Goal: Information Seeking & Learning: Learn about a topic

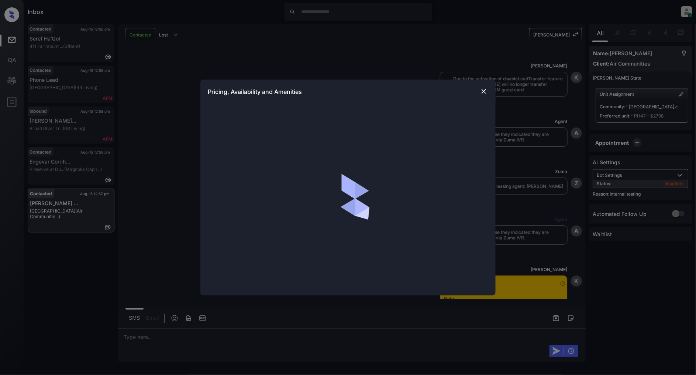
scroll to position [5552, 0]
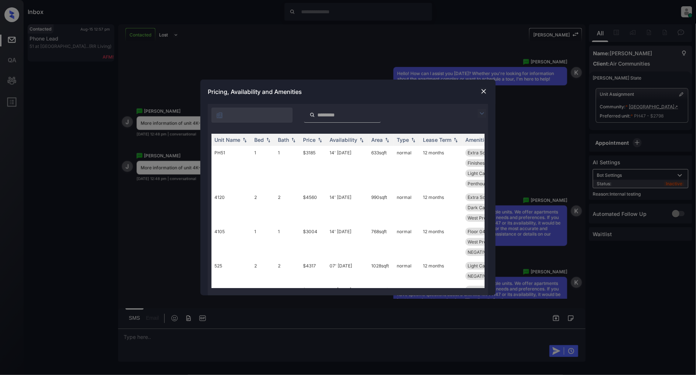
click at [303, 41] on div "**********" at bounding box center [348, 187] width 696 height 375
click at [485, 93] on img at bounding box center [483, 91] width 7 height 7
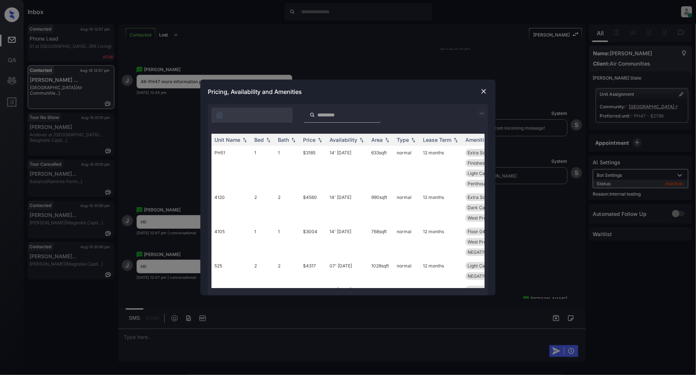
click at [481, 113] on img at bounding box center [481, 113] width 9 height 9
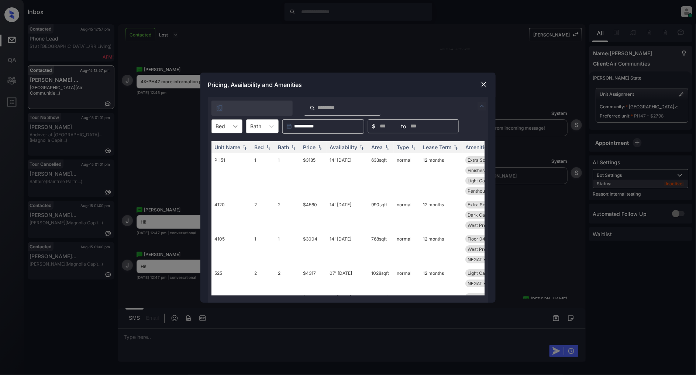
click at [231, 128] on div at bounding box center [235, 126] width 13 height 13
click at [224, 148] on div "1" at bounding box center [226, 144] width 31 height 13
click at [322, 148] on img at bounding box center [319, 147] width 7 height 5
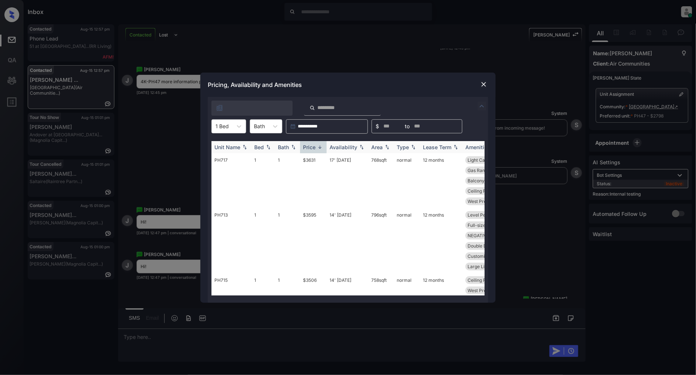
click at [322, 148] on img at bounding box center [319, 148] width 7 height 6
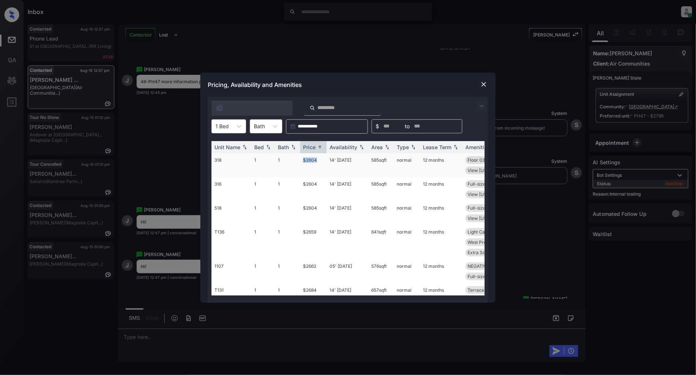
drag, startPoint x: 321, startPoint y: 159, endPoint x: 298, endPoint y: 159, distance: 23.2
click at [298, 159] on tr "318 1 1 $2604 14' Jun 23 585 sqft normal 12 months Floor 03 Full-size Washe... …" at bounding box center [403, 165] width 385 height 24
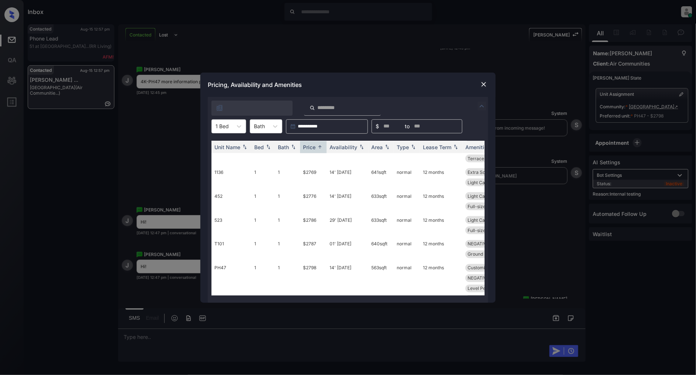
scroll to position [451, 0]
drag, startPoint x: 322, startPoint y: 252, endPoint x: 295, endPoint y: 250, distance: 27.0
click at [295, 250] on tr "PH47 1 1 $2798 14' Jun 23 563 sqft normal 12 months Customizable Cl... Full-siz…" at bounding box center [403, 265] width 385 height 55
copy tr "$2798"
drag, startPoint x: 392, startPoint y: 252, endPoint x: 362, endPoint y: 249, distance: 30.1
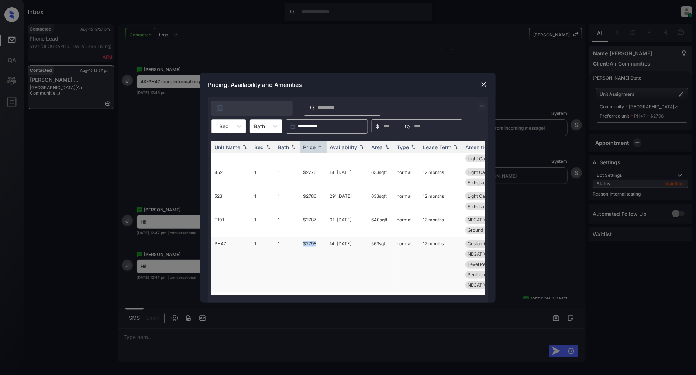
click at [362, 249] on tr "PH47 1 1 $2798 14' Jun 23 563 sqft normal 12 months Customizable Cl... Full-siz…" at bounding box center [403, 265] width 385 height 55
click at [160, 157] on div "**********" at bounding box center [348, 187] width 696 height 375
click at [482, 85] on img at bounding box center [483, 84] width 7 height 7
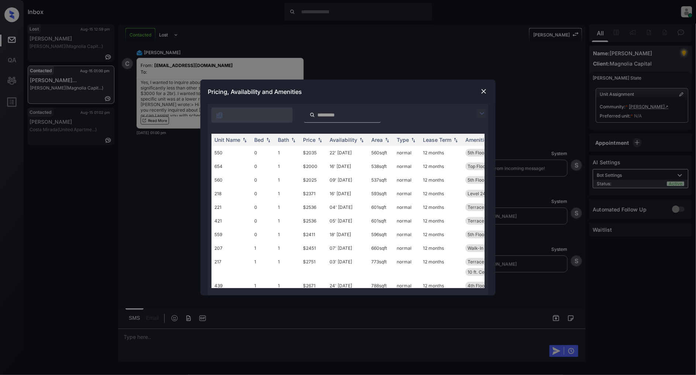
click at [481, 92] on img at bounding box center [483, 91] width 7 height 7
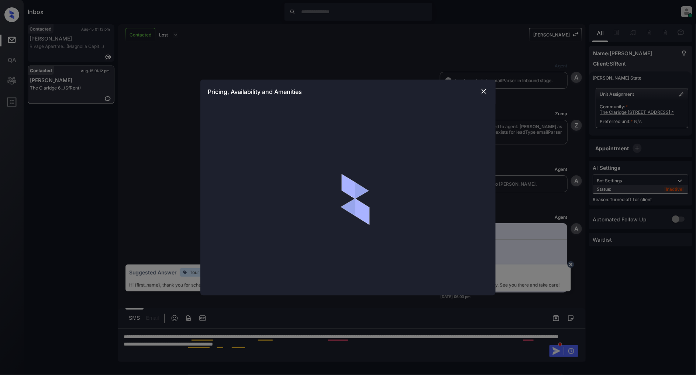
scroll to position [2277, 0]
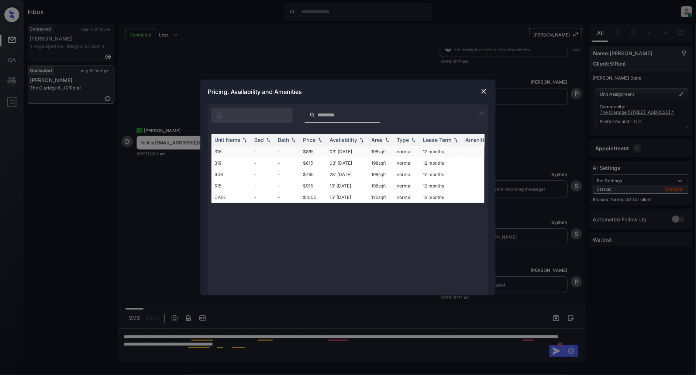
click at [269, 154] on td "-" at bounding box center [263, 151] width 24 height 11
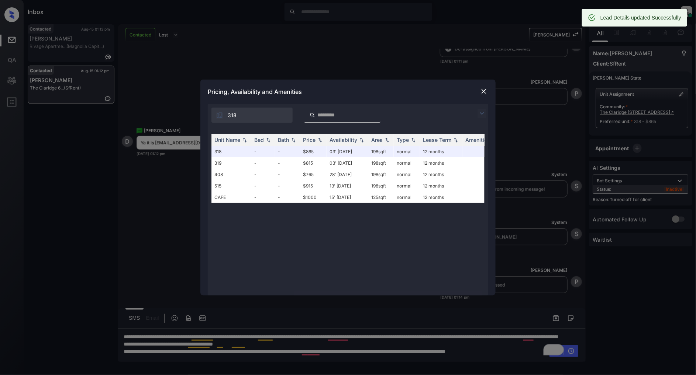
click at [483, 90] on img at bounding box center [483, 91] width 7 height 7
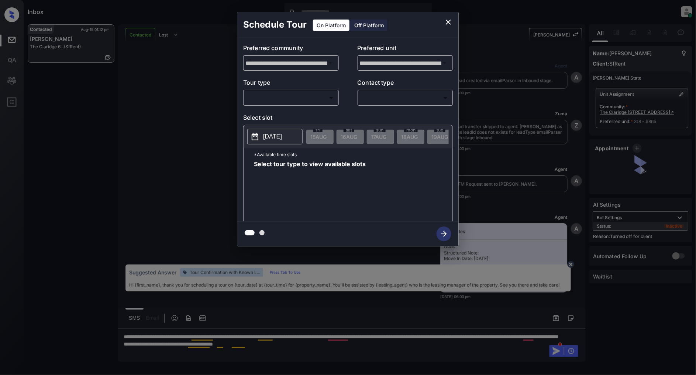
scroll to position [2449, 0]
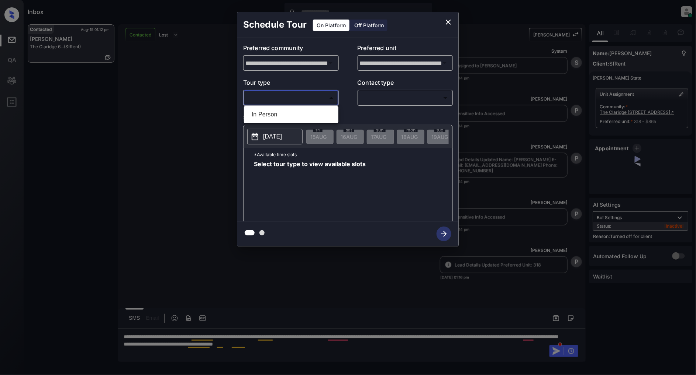
click at [301, 93] on body "Inbox [PERSON_NAME] Online Set yourself offline Set yourself on break Profile S…" at bounding box center [348, 187] width 696 height 375
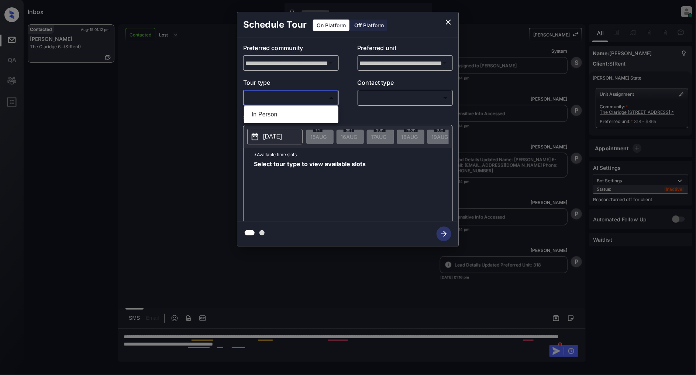
click at [313, 102] on div at bounding box center [348, 187] width 696 height 375
click at [367, 27] on div "Off Platform" at bounding box center [368, 25] width 37 height 11
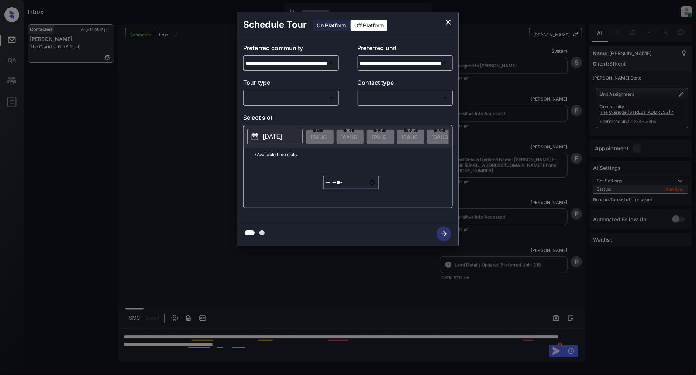
click at [297, 94] on body "Inbox [PERSON_NAME] Online Set yourself offline Set yourself on break Profile S…" at bounding box center [348, 187] width 696 height 375
click at [284, 116] on li "In Person" at bounding box center [291, 114] width 91 height 13
type input "********"
click at [392, 95] on body "Inbox Patrick Deasis Online Set yourself offline Set yourself on break Profile …" at bounding box center [348, 187] width 696 height 375
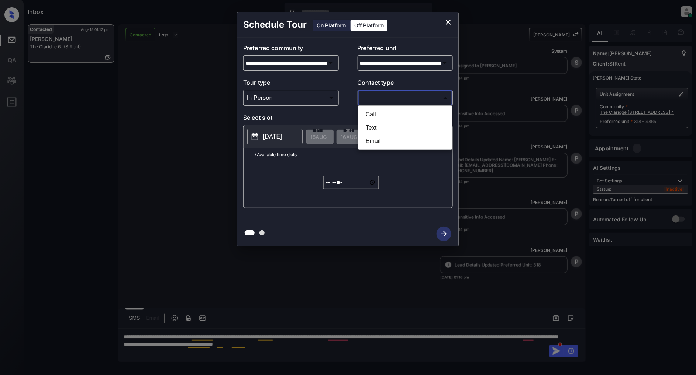
click at [371, 126] on li "Text" at bounding box center [405, 127] width 91 height 13
type input "****"
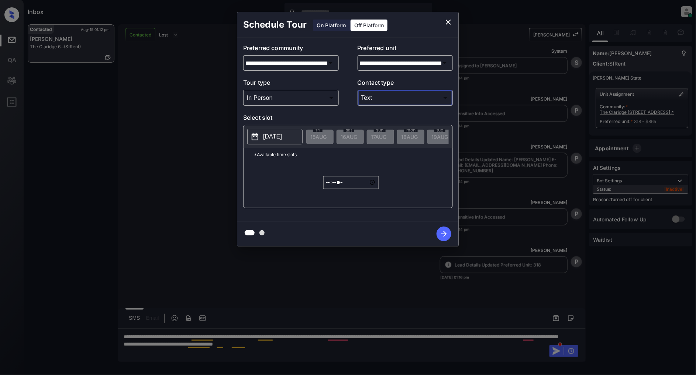
click at [266, 138] on p "2025-08-15" at bounding box center [272, 136] width 19 height 9
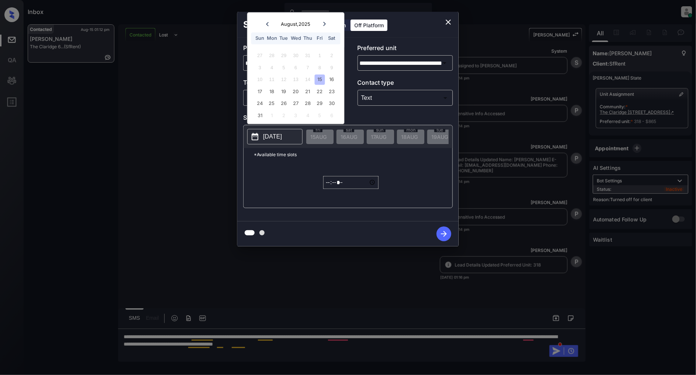
click at [317, 81] on div "15" at bounding box center [320, 80] width 10 height 10
click at [327, 186] on input "*****" at bounding box center [350, 182] width 55 height 13
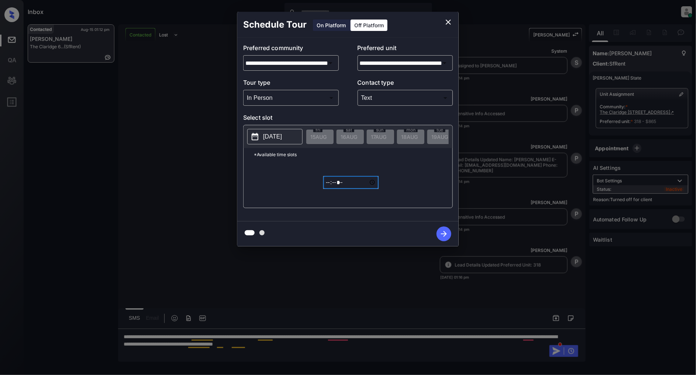
type input "*****"
click at [441, 235] on icon "button" at bounding box center [443, 234] width 15 height 15
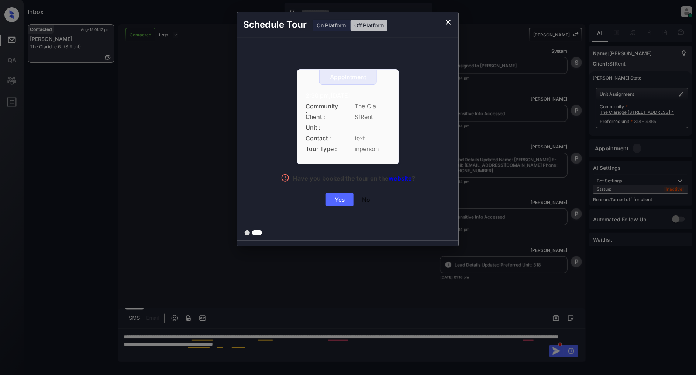
click at [339, 201] on div "Yes" at bounding box center [340, 199] width 28 height 13
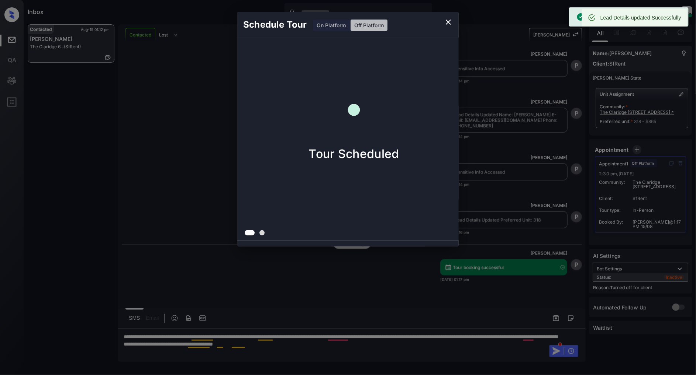
scroll to position [2496, 0]
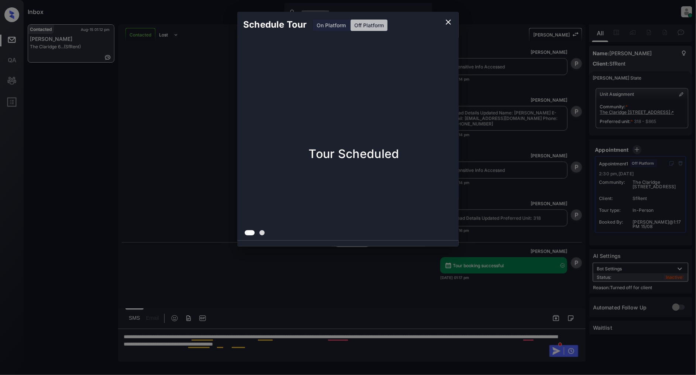
click at [449, 23] on icon "close" at bounding box center [447, 22] width 5 height 5
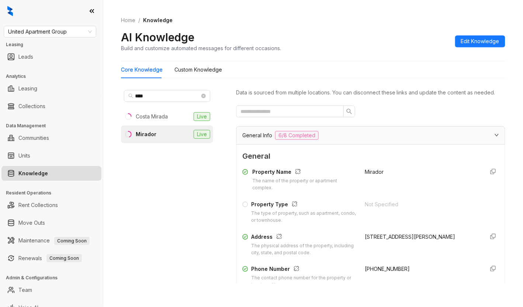
scroll to position [98, 0]
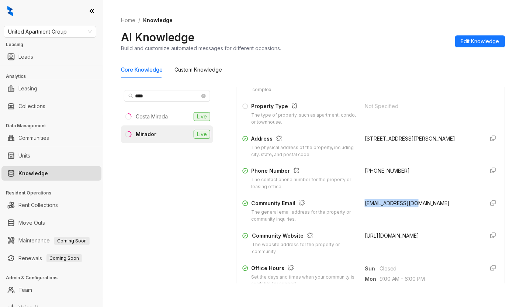
click at [48, 26] on span "United Apartment Group" at bounding box center [50, 31] width 84 height 11
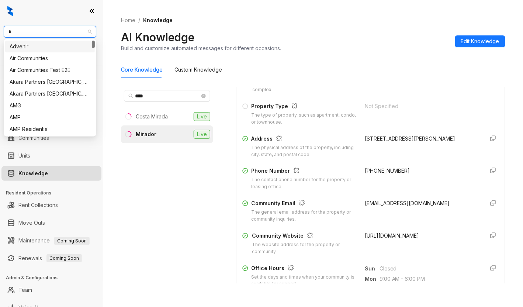
type input "**"
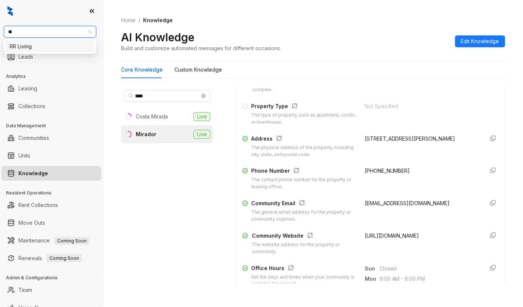
click at [46, 43] on div "RR Living" at bounding box center [50, 46] width 81 height 8
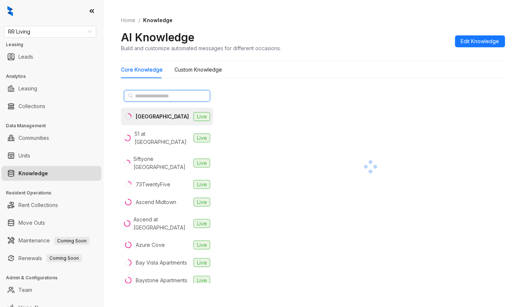
click at [148, 96] on input "text" at bounding box center [167, 96] width 65 height 8
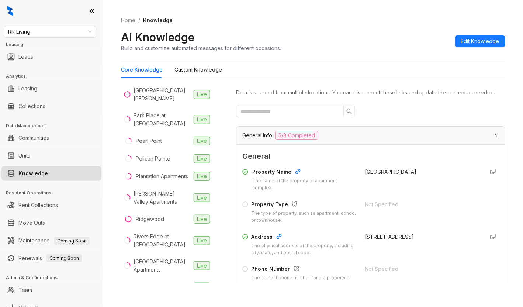
scroll to position [443, 0]
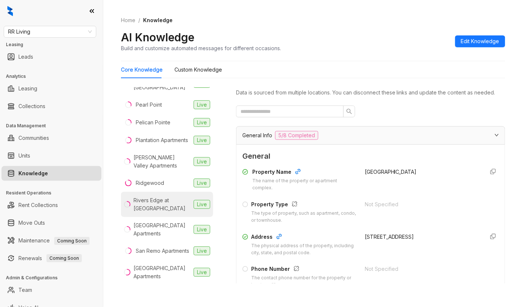
click at [159, 212] on div "Rivers Edge at Carolina Stadium" at bounding box center [162, 204] width 57 height 16
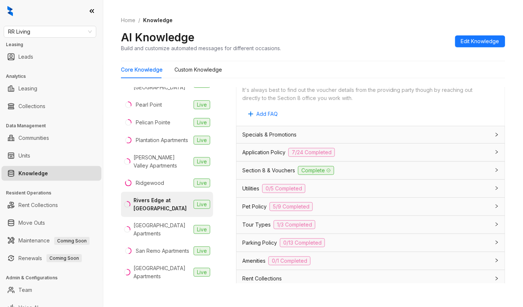
scroll to position [541, 0]
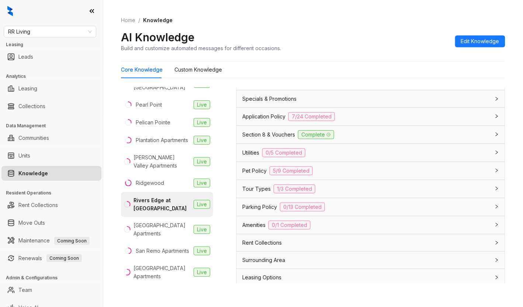
click at [353, 157] on div "Utilities 0/5 Completed" at bounding box center [366, 152] width 248 height 9
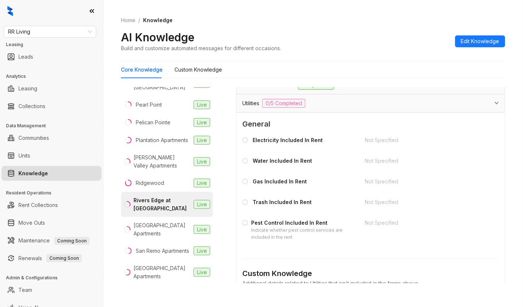
scroll to position [688, 0]
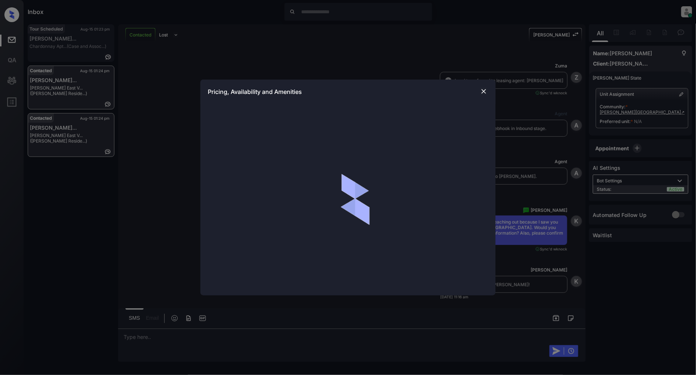
scroll to position [331, 0]
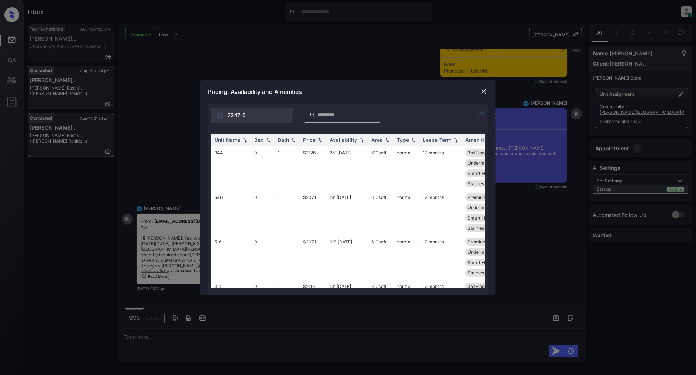
click at [485, 112] on img at bounding box center [481, 113] width 9 height 9
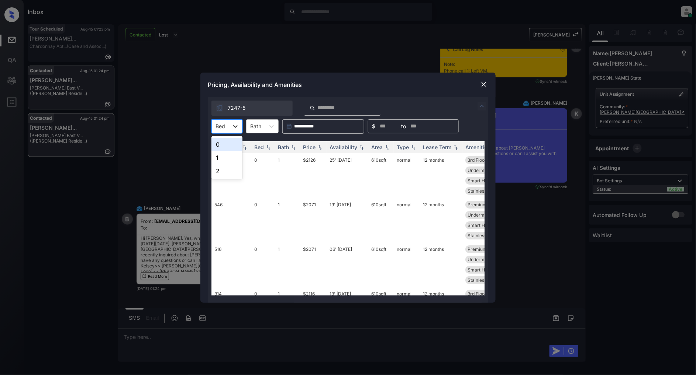
click at [234, 126] on icon at bounding box center [235, 126] width 4 height 3
click at [221, 156] on div "1" at bounding box center [226, 157] width 31 height 13
click at [319, 149] on img at bounding box center [319, 147] width 7 height 5
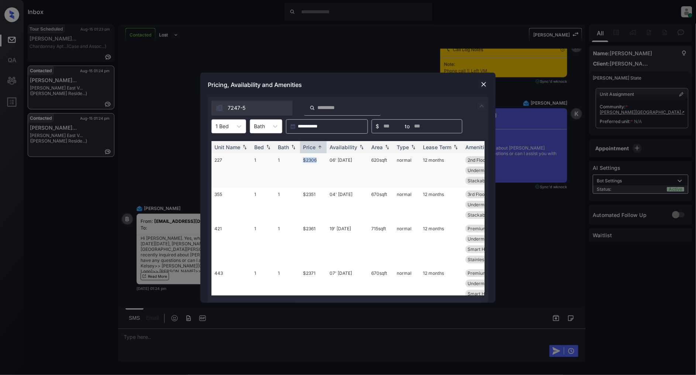
drag, startPoint x: 319, startPoint y: 157, endPoint x: 291, endPoint y: 159, distance: 28.1
click at [291, 159] on tr "227 1 1 $2306 06' Aug 25 620 sqft normal 12 months 2nd Floor Premium Vinyl F...…" at bounding box center [403, 170] width 385 height 34
copy tr "$2306"
click at [482, 86] on img at bounding box center [483, 84] width 7 height 7
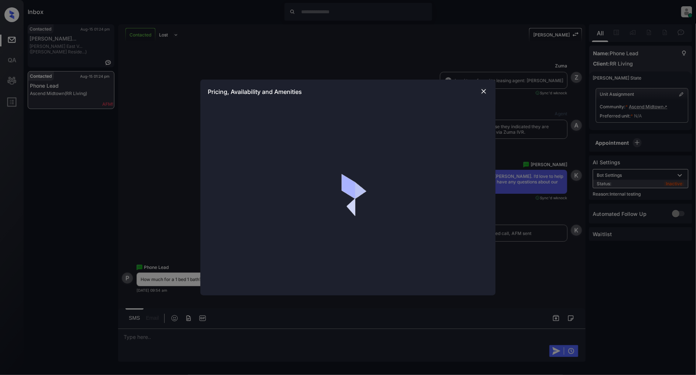
scroll to position [1211, 0]
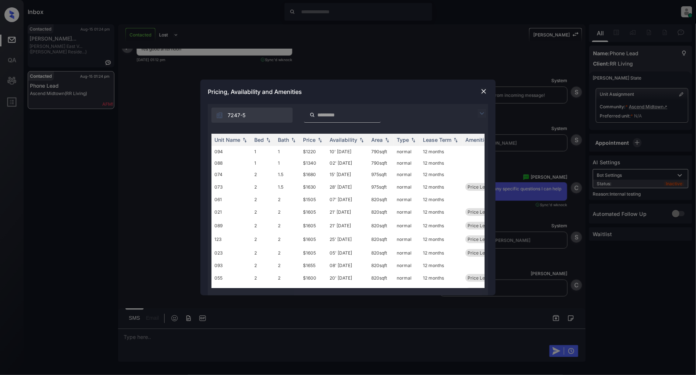
click at [478, 114] on img at bounding box center [481, 113] width 9 height 9
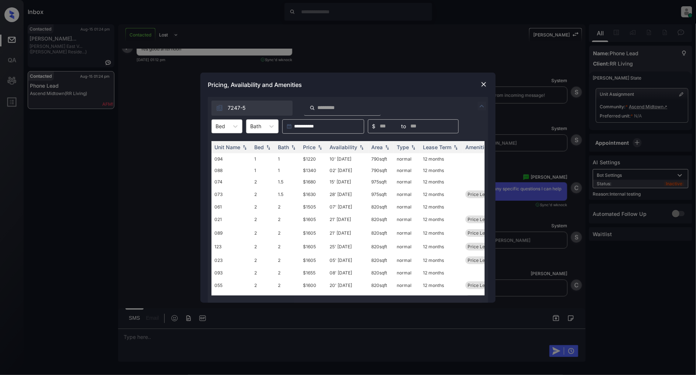
click at [222, 128] on div at bounding box center [220, 126] width 10 height 8
click at [221, 145] on div "1" at bounding box center [226, 144] width 31 height 13
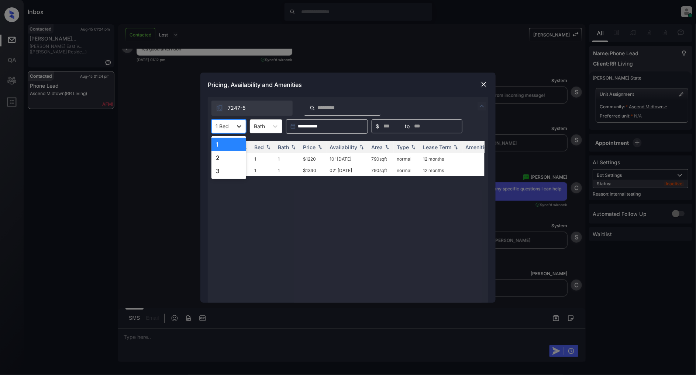
click at [233, 121] on div at bounding box center [238, 126] width 13 height 13
click at [227, 156] on div "2" at bounding box center [228, 157] width 35 height 13
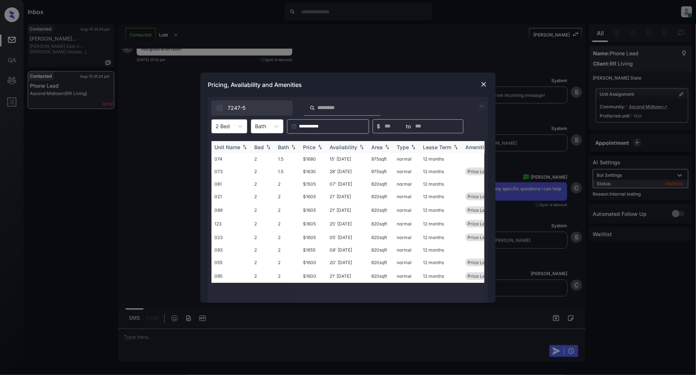
click at [318, 144] on div "Price" at bounding box center [313, 147] width 21 height 6
click at [318, 145] on img at bounding box center [319, 148] width 7 height 6
click at [482, 82] on img at bounding box center [483, 84] width 7 height 7
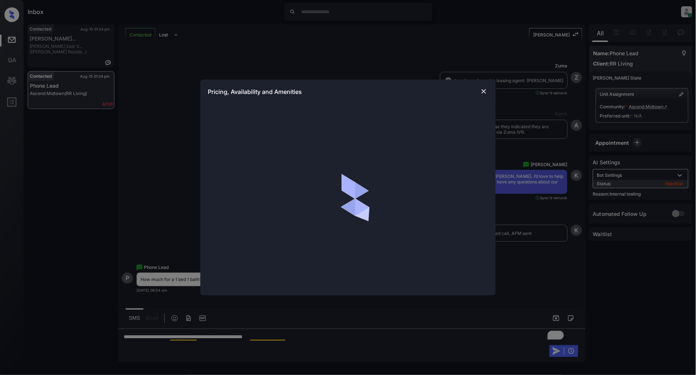
scroll to position [1376, 0]
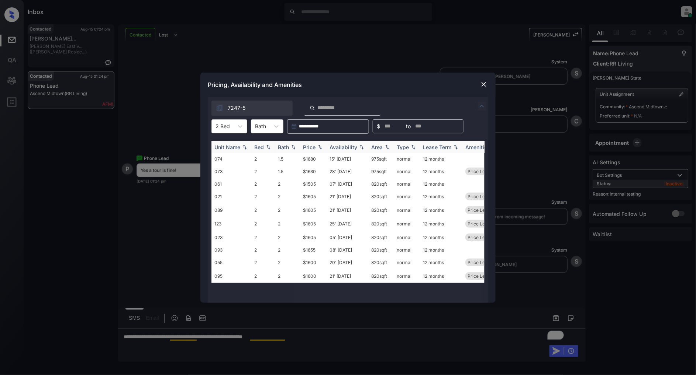
click at [321, 148] on img at bounding box center [319, 147] width 7 height 5
click at [321, 148] on img at bounding box center [319, 148] width 7 height 6
drag, startPoint x: 321, startPoint y: 159, endPoint x: 294, endPoint y: 159, distance: 26.9
click at [294, 159] on tr "061 2 2 $1505 07' [DATE] 820 sqft normal 12 months" at bounding box center [403, 158] width 385 height 11
copy tr "$1505"
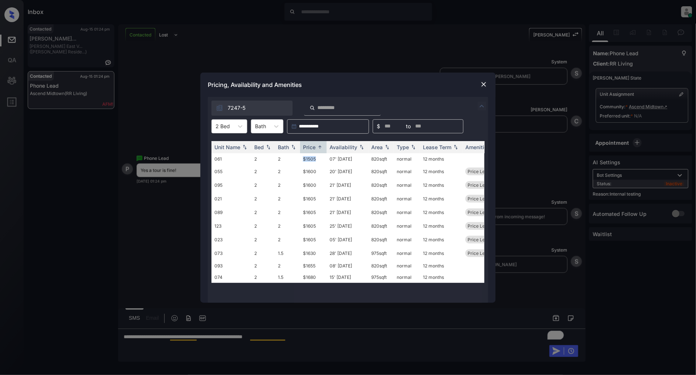
click at [482, 83] on img at bounding box center [483, 84] width 7 height 7
